Goal: Find specific page/section: Find specific page/section

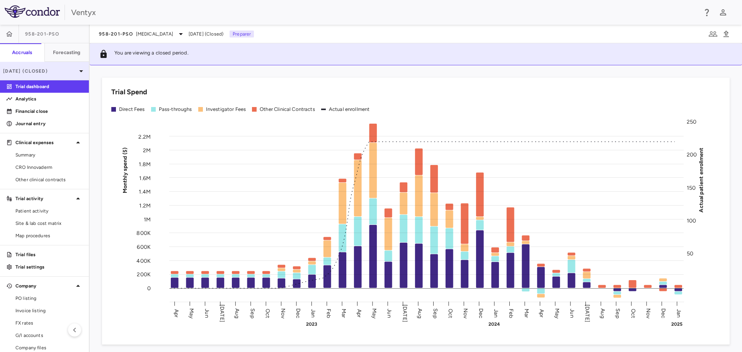
click at [40, 70] on p "Jan 2025 (Closed)" at bounding box center [39, 71] width 73 height 7
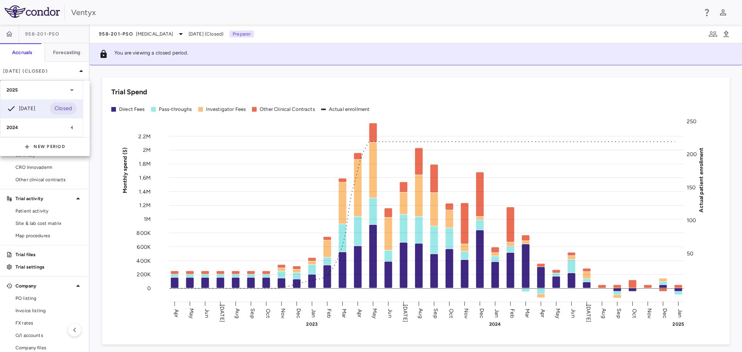
click at [148, 32] on div at bounding box center [371, 176] width 742 height 352
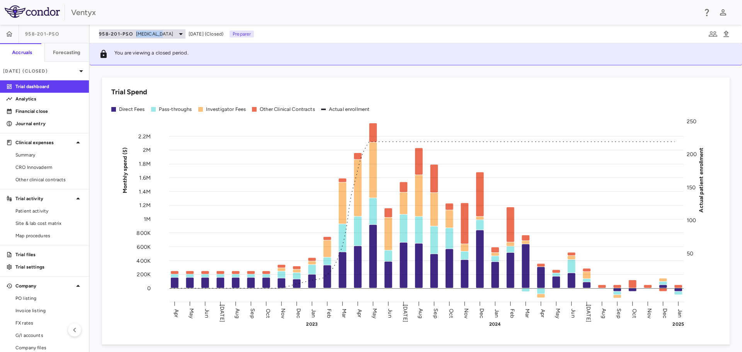
click at [143, 34] on span "autoimmune" at bounding box center [154, 34] width 37 height 7
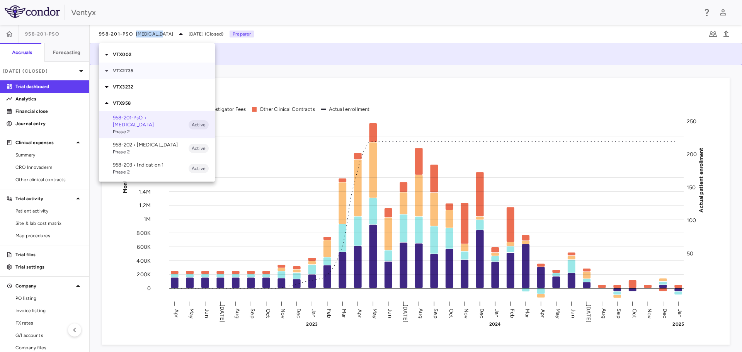
click at [131, 73] on p "VTX2735" at bounding box center [164, 70] width 102 height 7
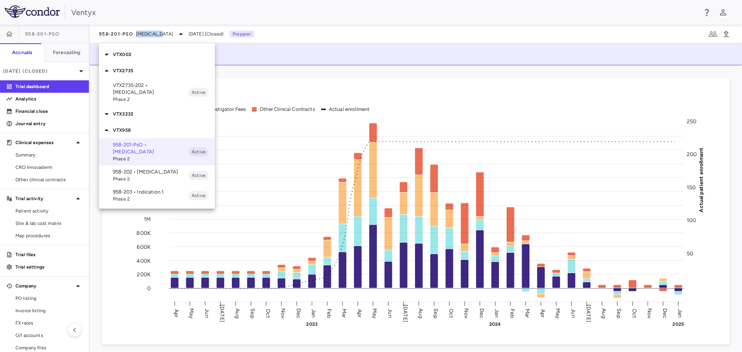
click at [133, 90] on p "VTX2735-202 • [MEDICAL_DATA]" at bounding box center [151, 89] width 76 height 14
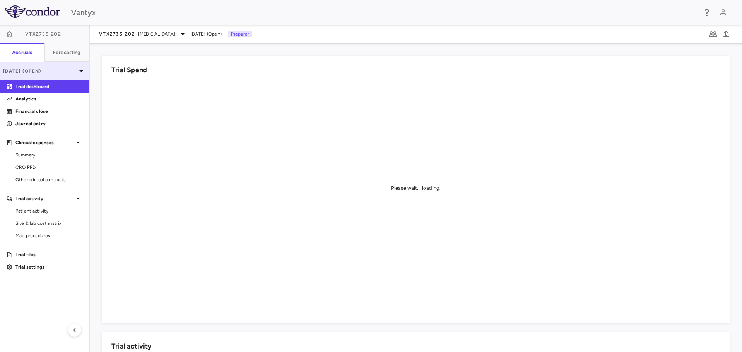
click at [56, 68] on p "[DATE] (Open)" at bounding box center [39, 71] width 73 height 7
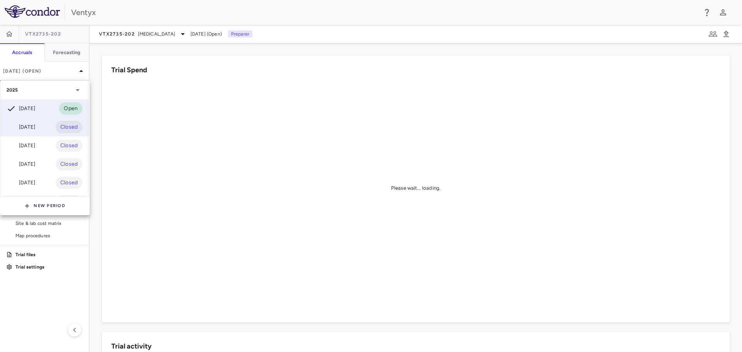
click at [30, 129] on div "[DATE]" at bounding box center [21, 126] width 29 height 9
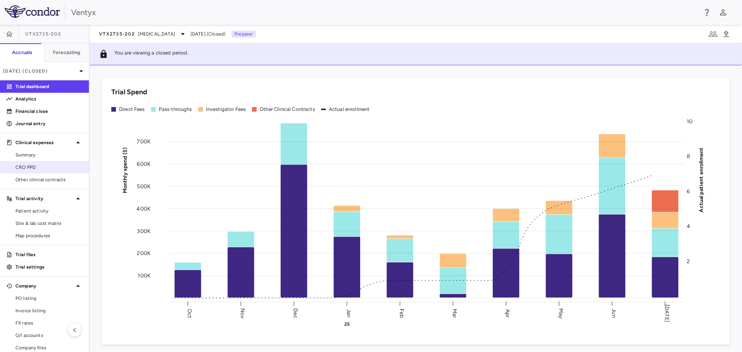
click at [29, 169] on span "CRO PPD" at bounding box center [48, 167] width 67 height 7
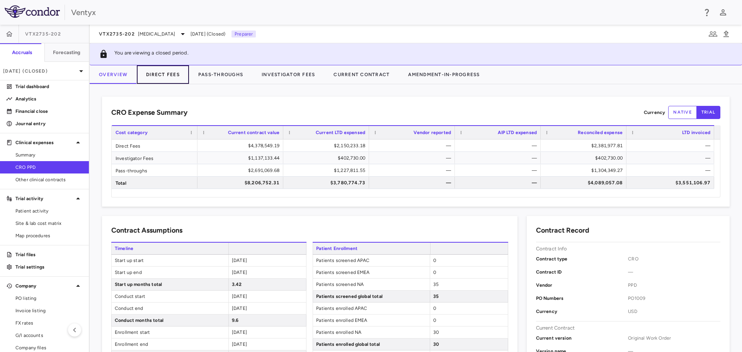
click at [166, 75] on button "Direct Fees" at bounding box center [163, 74] width 52 height 19
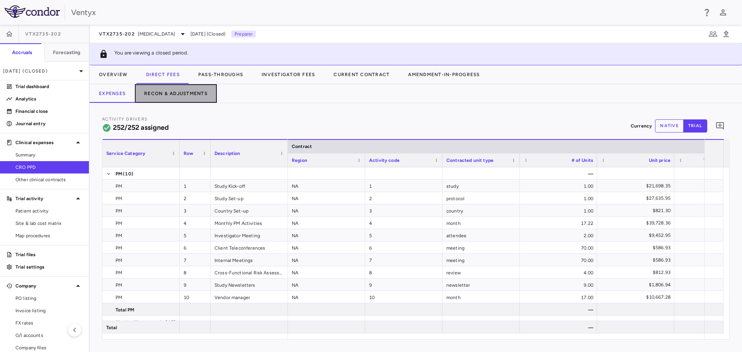
click at [187, 95] on button "Recon & Adjustments" at bounding box center [176, 93] width 82 height 19
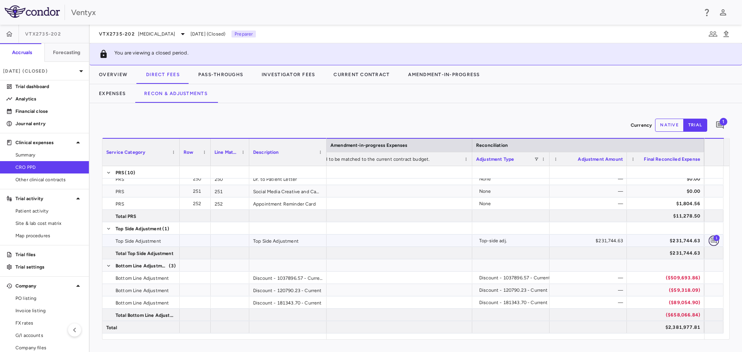
click at [713, 241] on icon "Add comment" at bounding box center [713, 241] width 6 height 6
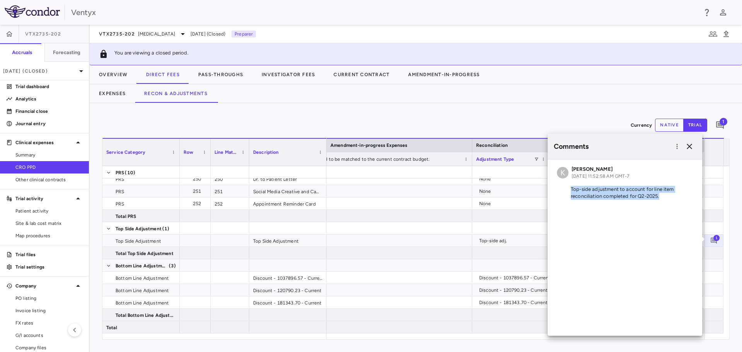
drag, startPoint x: 662, startPoint y: 195, endPoint x: 568, endPoint y: 183, distance: 95.0
click at [568, 183] on div "K Keith Cline Aug 14, 2025, 11:52:58 AM GMT-7 Top-side adjustment to account fo…" at bounding box center [624, 184] width 154 height 49
copy p "Top-side adjustment to account for line item reconciliation completed for Q2-20…"
drag, startPoint x: 238, startPoint y: 78, endPoint x: 232, endPoint y: 76, distance: 5.7
click at [238, 78] on button "Pass-Throughs" at bounding box center [220, 74] width 63 height 19
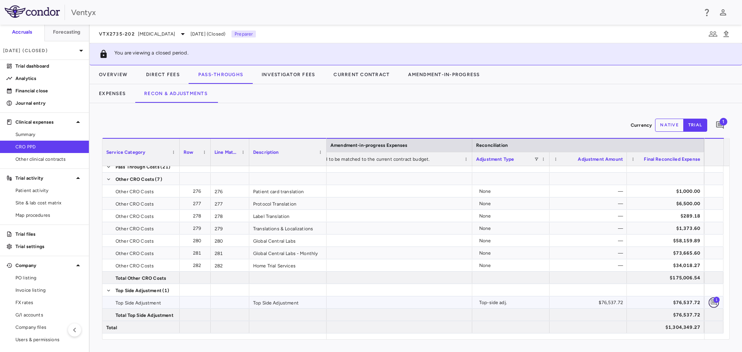
click at [710, 301] on icon "Add comment" at bounding box center [713, 302] width 7 height 7
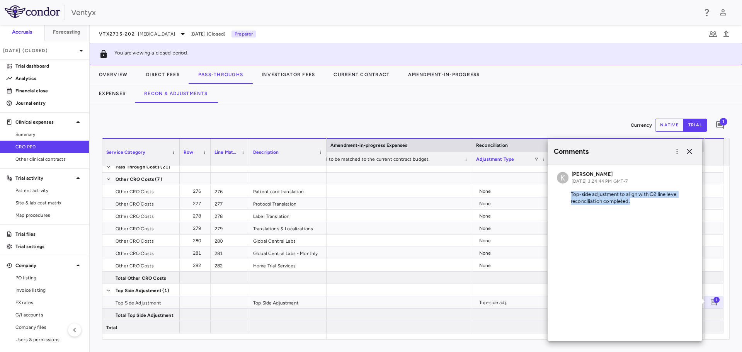
drag, startPoint x: 624, startPoint y: 200, endPoint x: 554, endPoint y: 190, distance: 70.6
click at [554, 190] on div "K Keith Cline Aug 14, 2025, 3:24:44 PM GMT-7 Top-side adjustment to align with …" at bounding box center [624, 189] width 154 height 49
copy p "Top-side adjustment to align with Q2 line level reconciliation completed."
click at [292, 75] on button "Investigator Fees" at bounding box center [288, 74] width 72 height 19
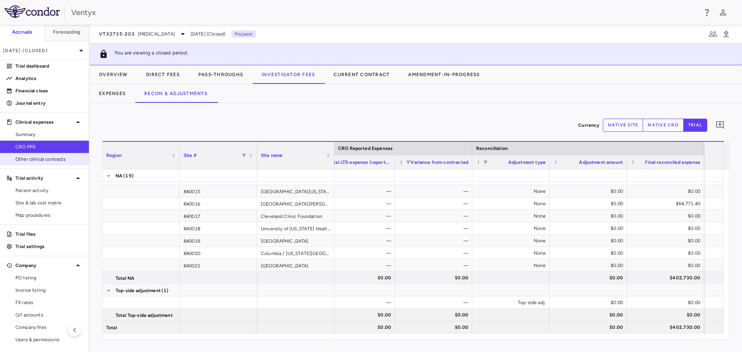
click at [42, 161] on span "Other clinical contracts" at bounding box center [48, 159] width 67 height 7
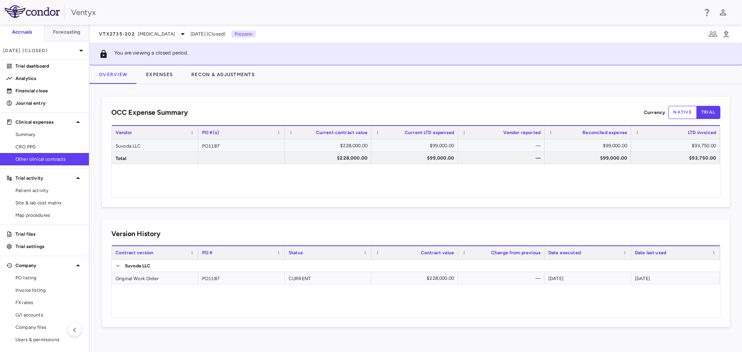
click at [132, 144] on div "Suvoda LLC" at bounding box center [155, 145] width 87 height 12
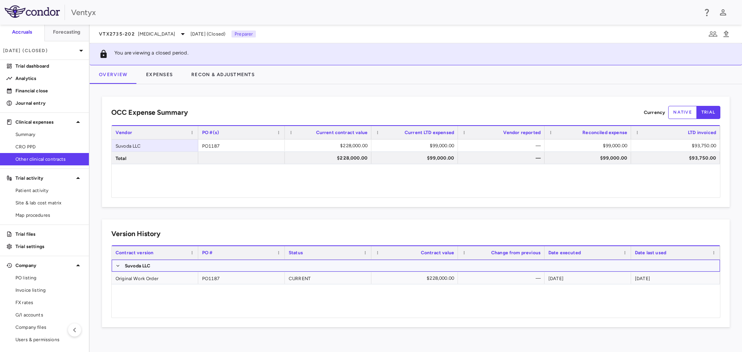
click at [137, 267] on p "Suvoda LLC" at bounding box center [138, 265] width 26 height 7
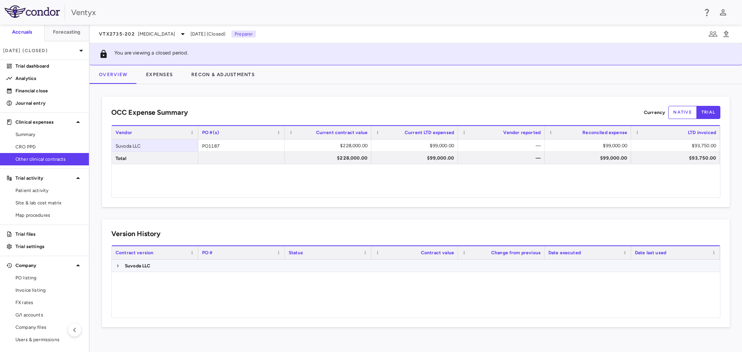
click at [139, 264] on p "Suvoda LLC" at bounding box center [138, 265] width 26 height 7
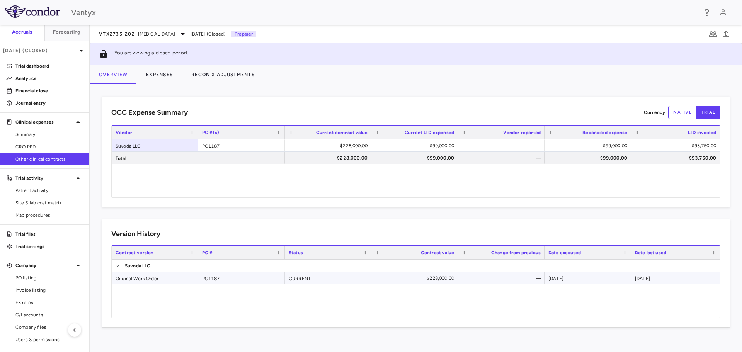
click at [128, 275] on div "Original Work Order" at bounding box center [155, 278] width 87 height 12
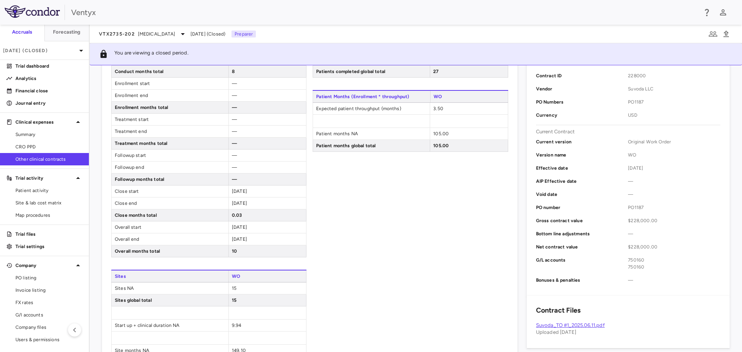
scroll to position [144, 0]
drag, startPoint x: 650, startPoint y: 210, endPoint x: 619, endPoint y: 209, distance: 31.3
click at [619, 209] on div "PO number PO1187" at bounding box center [628, 206] width 184 height 13
copy div "PO1187"
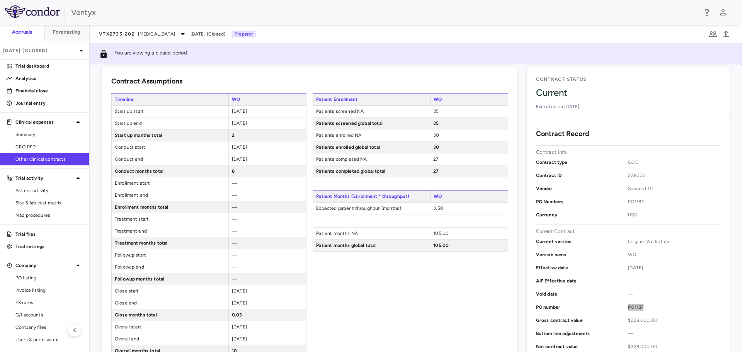
scroll to position [0, 0]
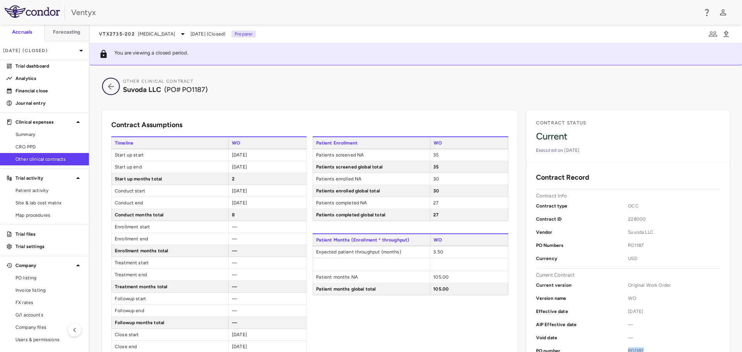
click at [109, 84] on icon "button" at bounding box center [111, 86] width 14 height 9
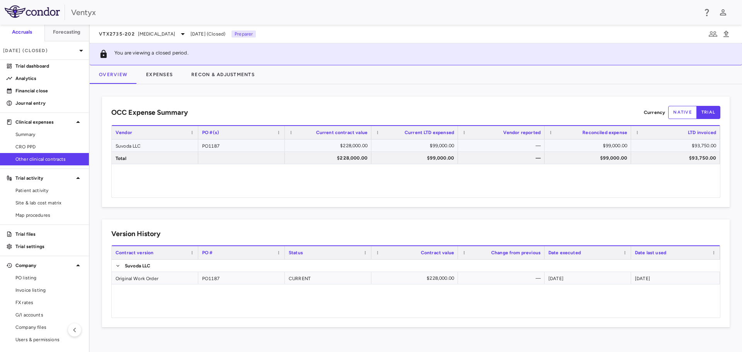
click at [134, 147] on div "Suvoda LLC" at bounding box center [155, 145] width 87 height 12
click at [131, 268] on p "Suvoda LLC" at bounding box center [138, 265] width 26 height 7
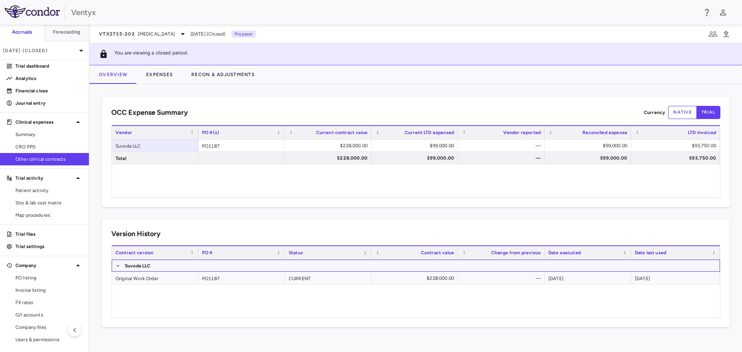
click at [132, 266] on p "Suvoda LLC" at bounding box center [138, 265] width 26 height 7
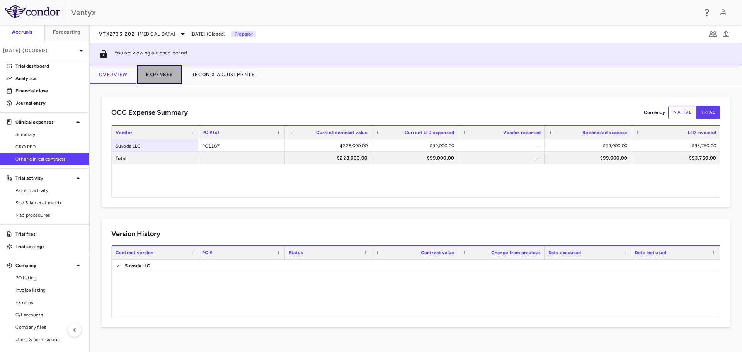
click at [154, 70] on button "Expenses" at bounding box center [159, 74] width 45 height 19
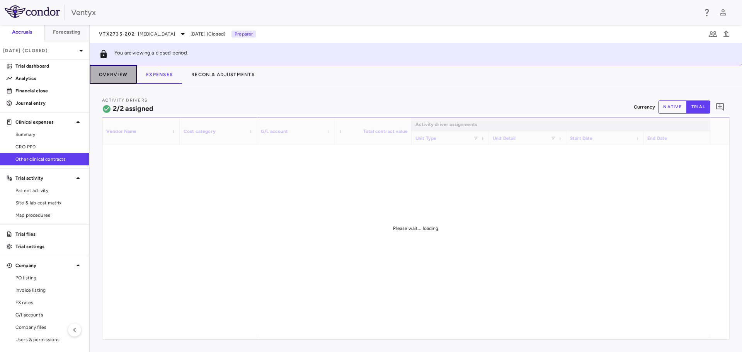
click at [105, 72] on button "Overview" at bounding box center [113, 74] width 47 height 19
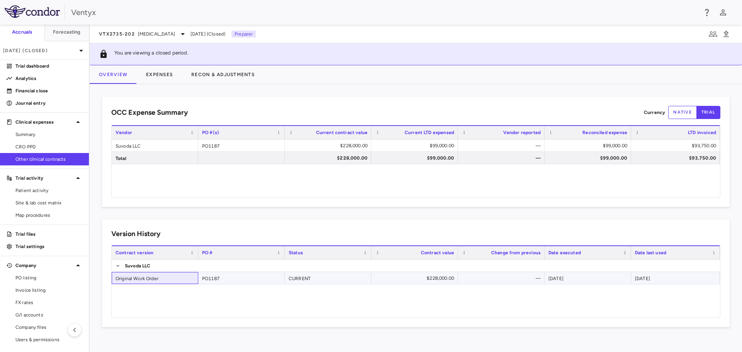
click at [146, 283] on div "Original Work Order" at bounding box center [155, 278] width 87 height 12
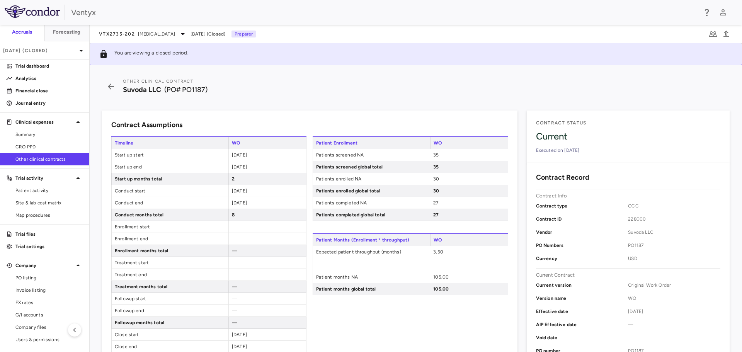
click at [145, 283] on span "Treatment months total" at bounding box center [170, 287] width 117 height 12
click at [302, 115] on div "Contract Assumptions Timeline WO Start up start 2025-07-01 Start up end 2025-08…" at bounding box center [309, 315] width 415 height 411
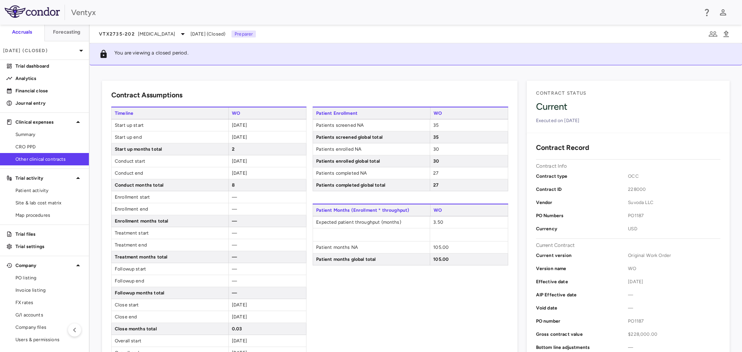
scroll to position [116, 0]
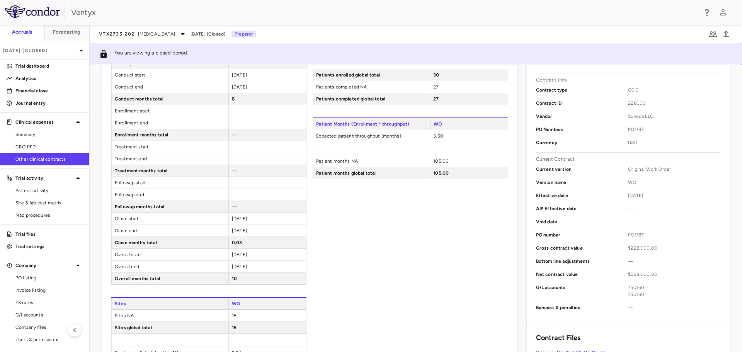
click at [363, 263] on div "Patient Enrollment WO Patients screened NA 35 Patients screened global total 35…" at bounding box center [409, 207] width 195 height 375
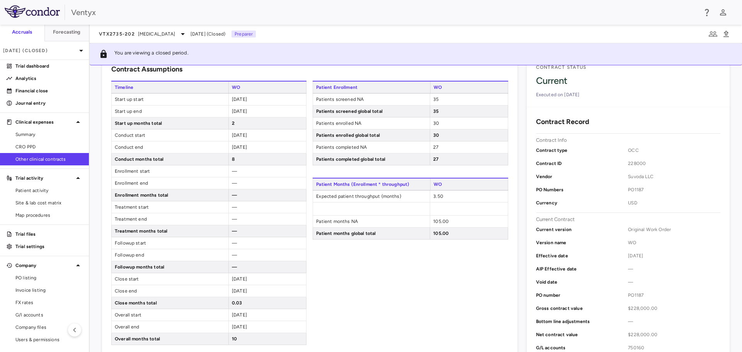
scroll to position [0, 0]
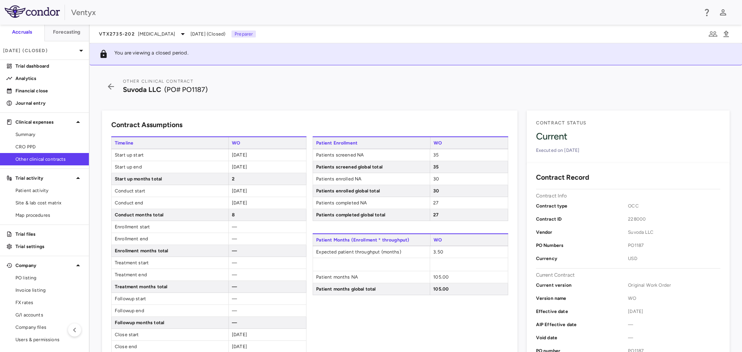
click at [240, 151] on div "[DATE]" at bounding box center [267, 155] width 78 height 12
drag, startPoint x: 242, startPoint y: 154, endPoint x: 247, endPoint y: 155, distance: 4.8
click at [242, 154] on span "[DATE]" at bounding box center [239, 154] width 15 height 5
drag, startPoint x: 267, startPoint y: 155, endPoint x: 219, endPoint y: 153, distance: 47.9
click at [219, 153] on div "Start up start 2025-07-01" at bounding box center [208, 155] width 195 height 12
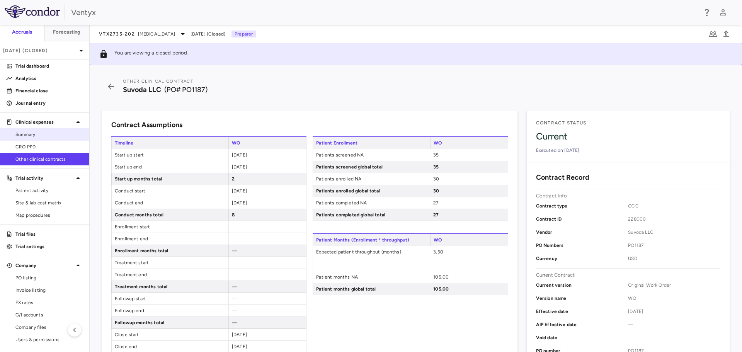
copy div "[DATE]"
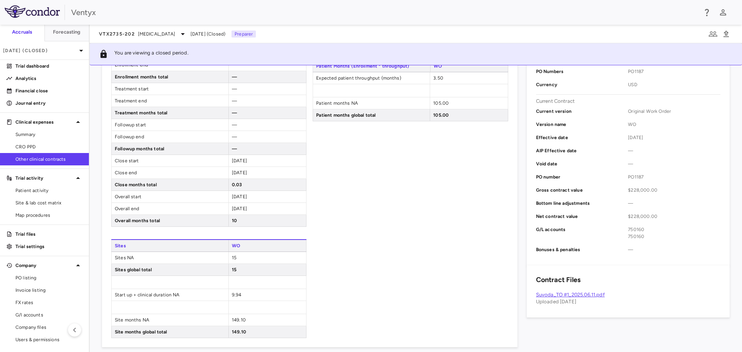
scroll to position [193, 0]
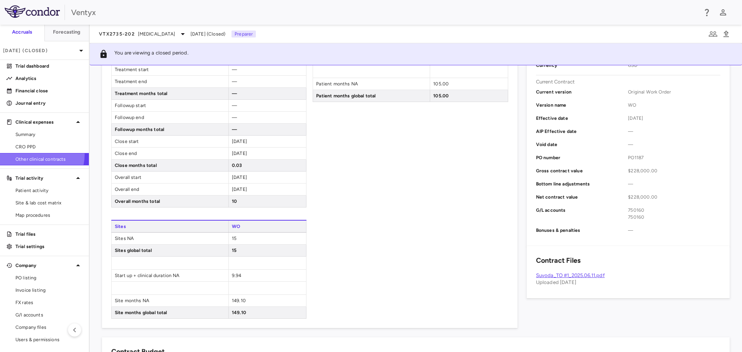
click at [39, 155] on link "Other clinical contracts" at bounding box center [44, 159] width 89 height 12
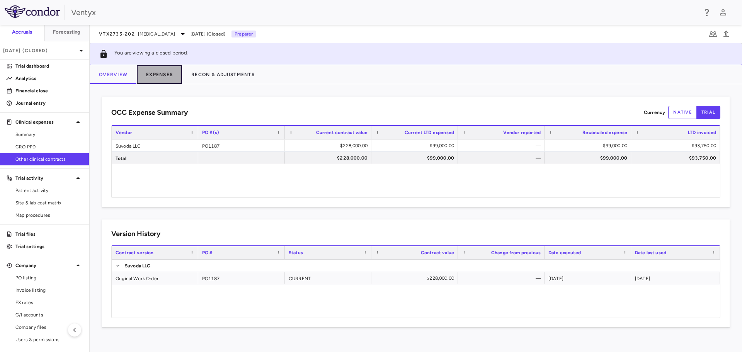
click at [167, 76] on button "Expenses" at bounding box center [159, 74] width 45 height 19
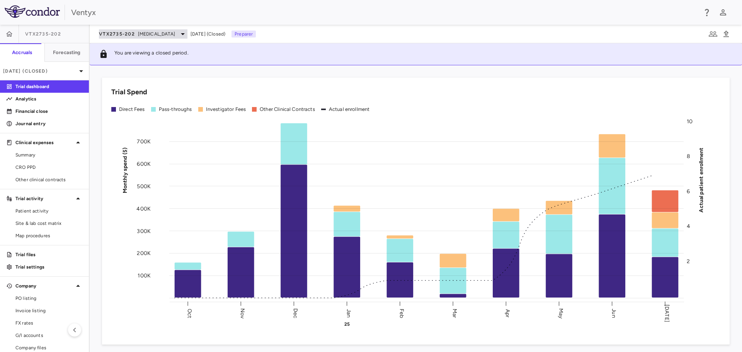
click at [145, 34] on span "[MEDICAL_DATA]" at bounding box center [156, 34] width 37 height 7
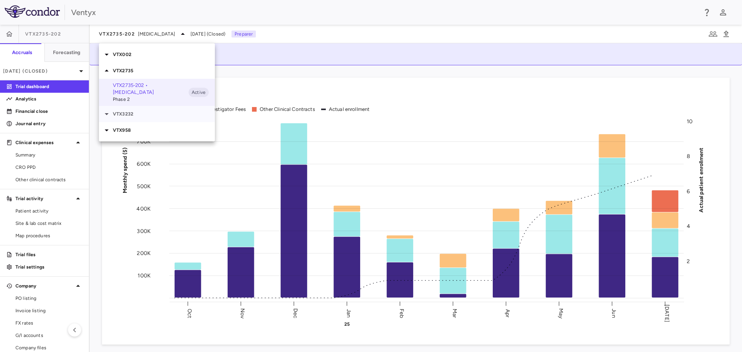
click at [138, 115] on p "VTX3232" at bounding box center [164, 113] width 102 height 7
click at [157, 131] on p "VTX3232-204 • Obesity" at bounding box center [151, 128] width 76 height 7
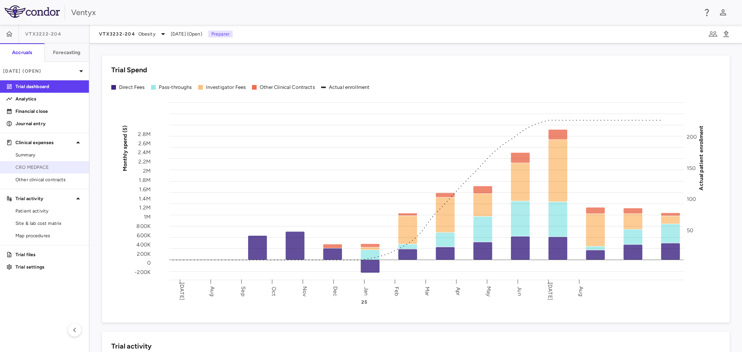
click at [41, 166] on span "CRO MEDPACE" at bounding box center [48, 167] width 67 height 7
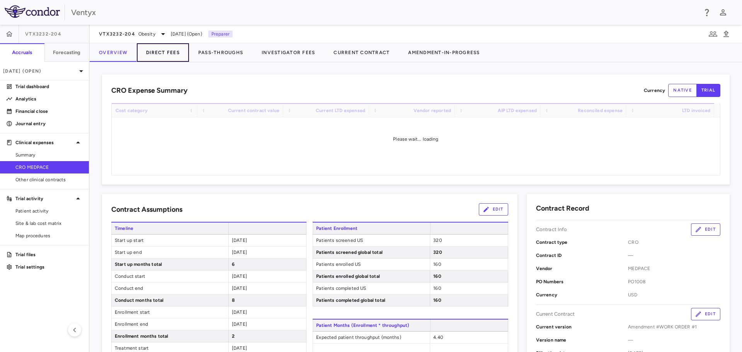
click at [161, 53] on button "Direct Fees" at bounding box center [163, 52] width 52 height 19
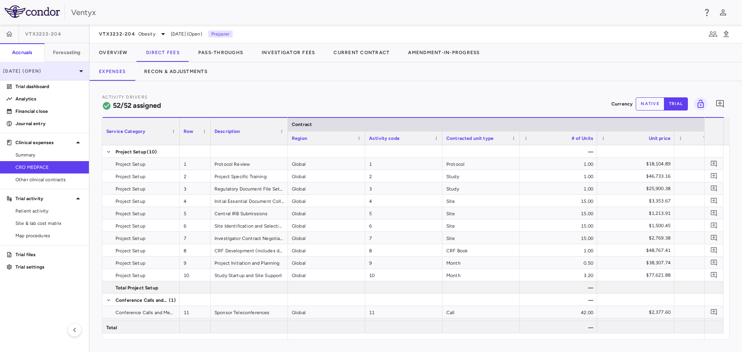
click at [68, 72] on p "[DATE] (Open)" at bounding box center [39, 71] width 73 height 7
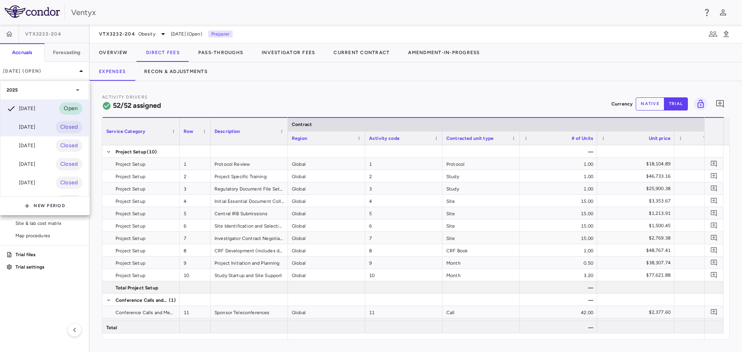
click at [42, 128] on div "[DATE] Closed" at bounding box center [44, 127] width 88 height 19
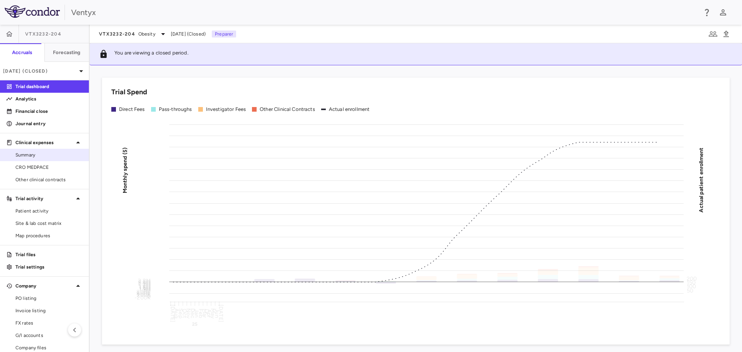
click at [20, 154] on span "Summary" at bounding box center [48, 154] width 67 height 7
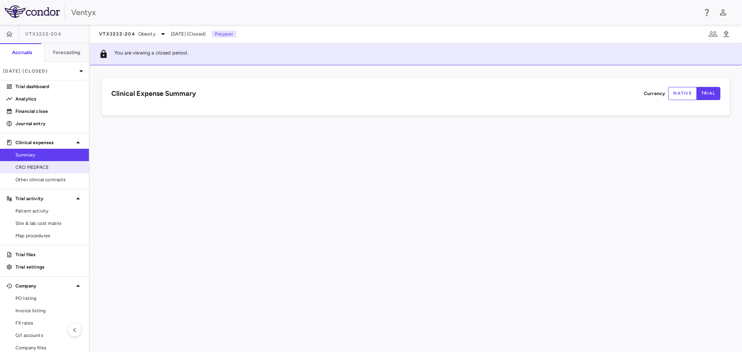
click at [41, 165] on span "CRO MEDPACE" at bounding box center [48, 167] width 67 height 7
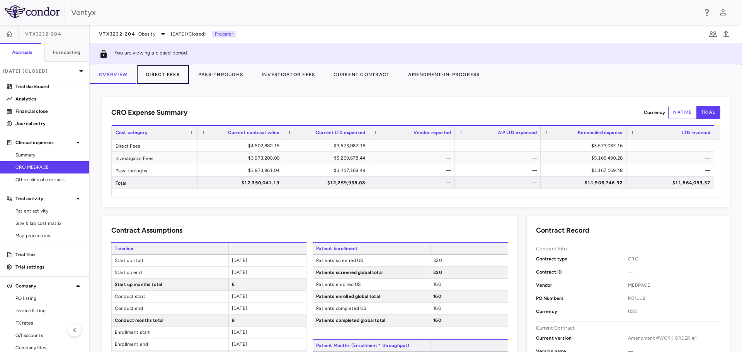
click at [175, 71] on button "Direct Fees" at bounding box center [163, 74] width 52 height 19
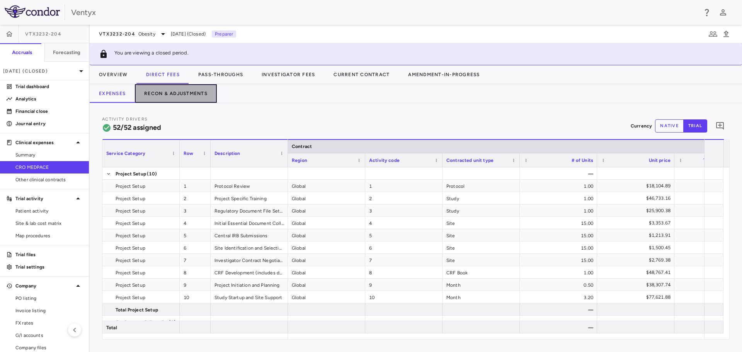
click at [190, 97] on button "Recon & Adjustments" at bounding box center [176, 93] width 82 height 19
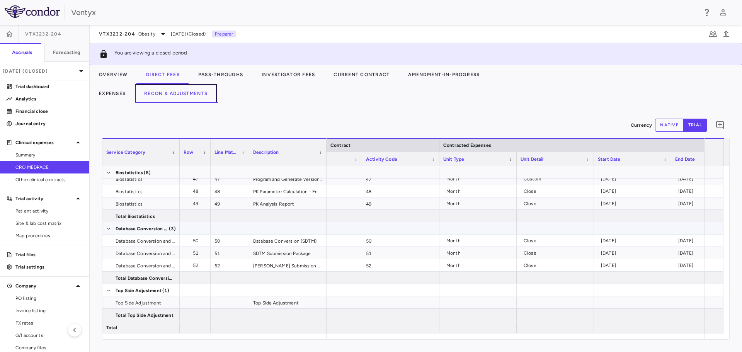
scroll to position [0, 184]
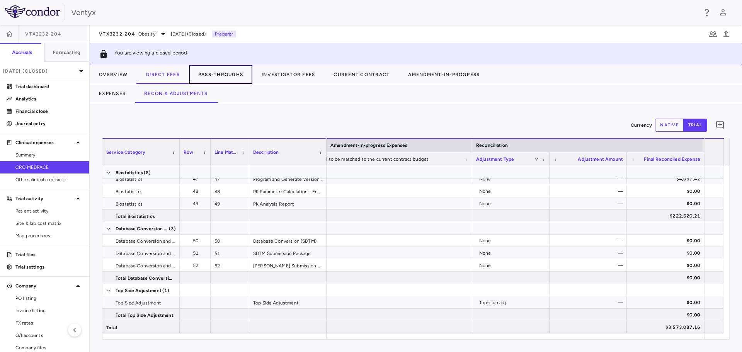
click at [229, 79] on button "Pass-Throughs" at bounding box center [220, 74] width 63 height 19
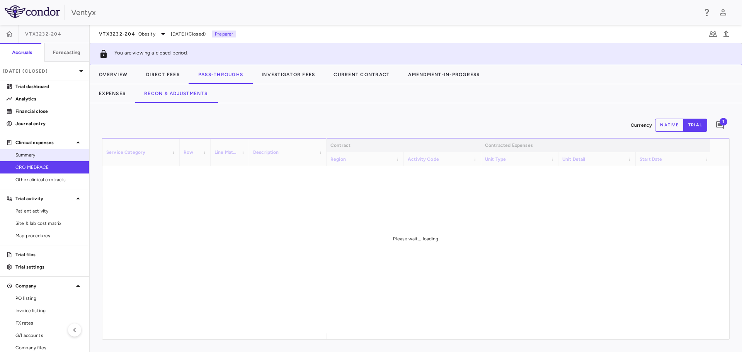
click at [56, 153] on span "Summary" at bounding box center [48, 154] width 67 height 7
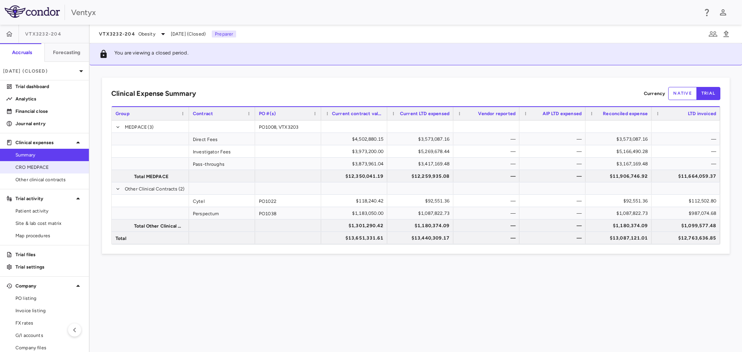
click at [38, 170] on span "CRO MEDPACE" at bounding box center [48, 167] width 67 height 7
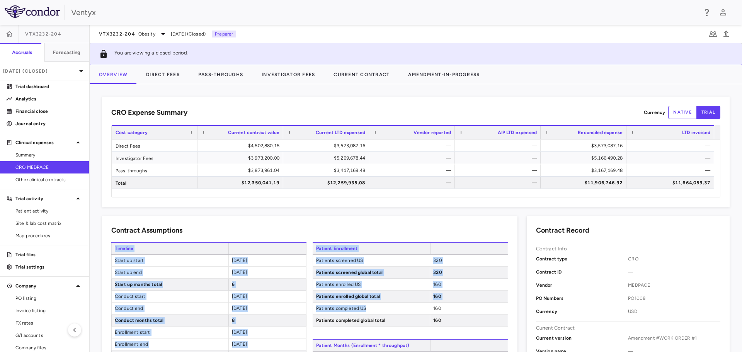
drag, startPoint x: 443, startPoint y: 338, endPoint x: 451, endPoint y: 352, distance: 15.8
click at [451, 351] on html "Skip to sidebar Skip to main content Ventyx VTX3232-204 Accruals Forecasting [D…" at bounding box center [371, 176] width 742 height 352
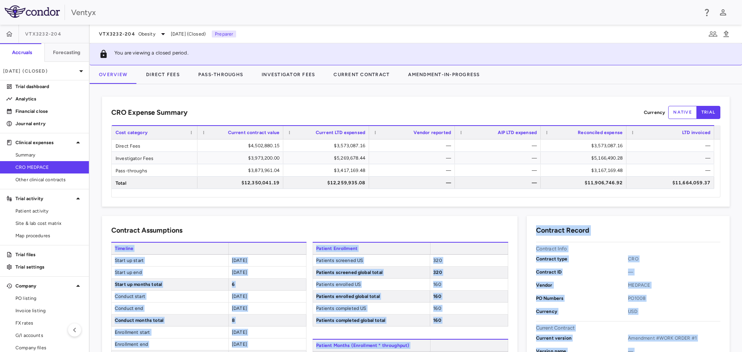
scroll to position [5, 0]
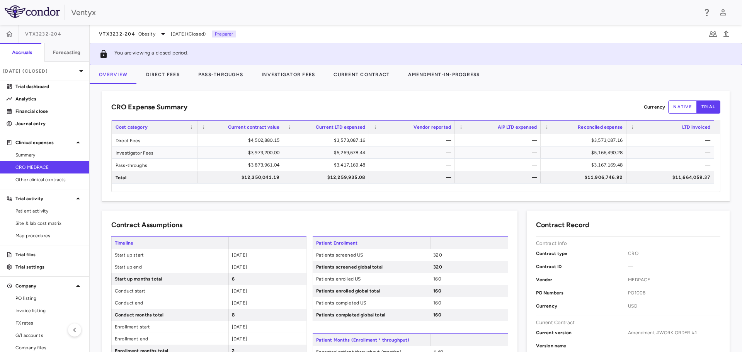
click at [312, 101] on div "CRO Expense Summary Currency native trial" at bounding box center [415, 106] width 609 height 13
